Goal: Task Accomplishment & Management: Manage account settings

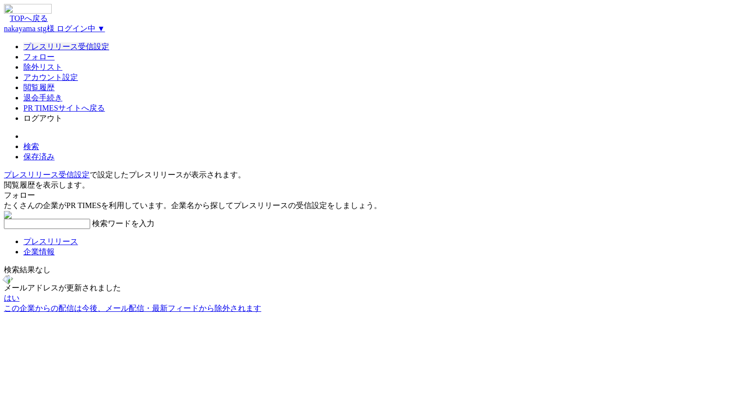
click at [109, 49] on link "プレスリリース受信設定" at bounding box center [66, 46] width 86 height 8
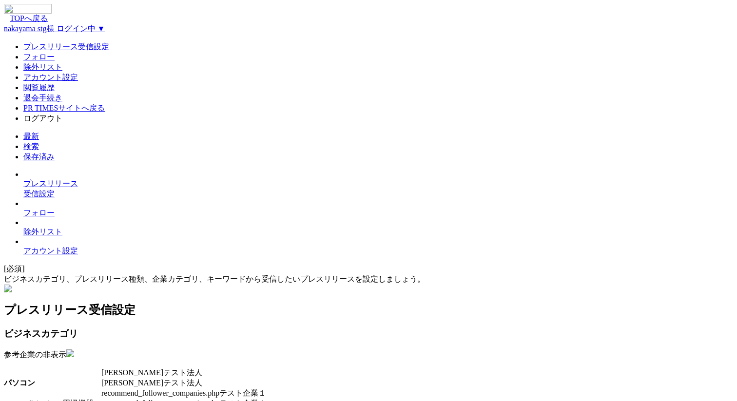
click at [23, 237] on span at bounding box center [23, 241] width 0 height 8
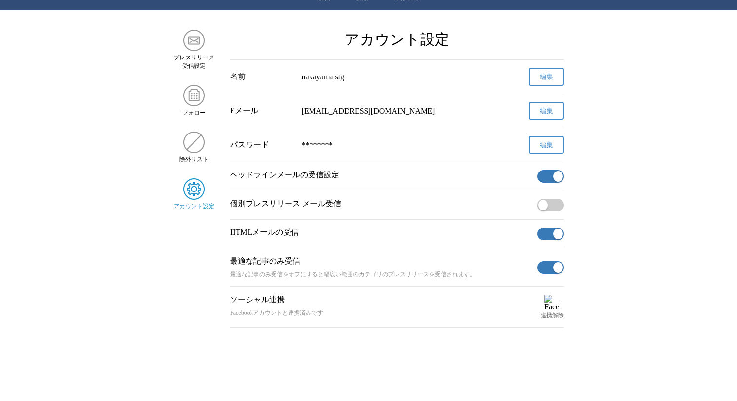
scroll to position [37, 0]
